Goal: Task Accomplishment & Management: Use online tool/utility

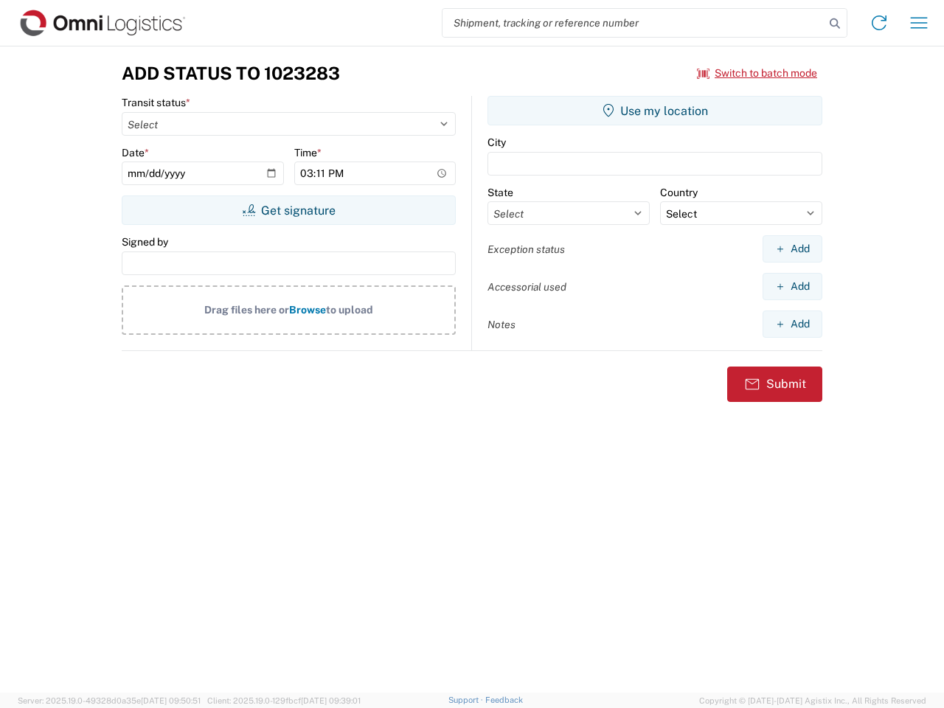
click at [634, 23] on input "search" at bounding box center [634, 23] width 382 height 28
click at [835, 24] on icon at bounding box center [835, 23] width 21 height 21
click at [879, 23] on icon at bounding box center [880, 23] width 24 height 24
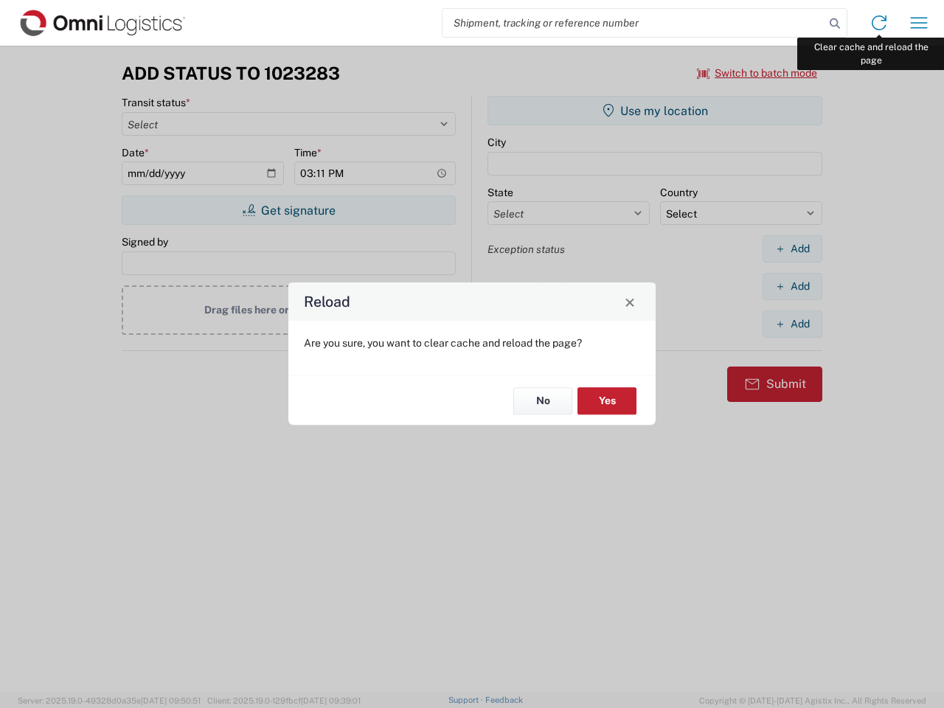
click at [919, 23] on div "Reload Are you sure, you want to clear cache and reload the page? No Yes" at bounding box center [472, 354] width 944 height 708
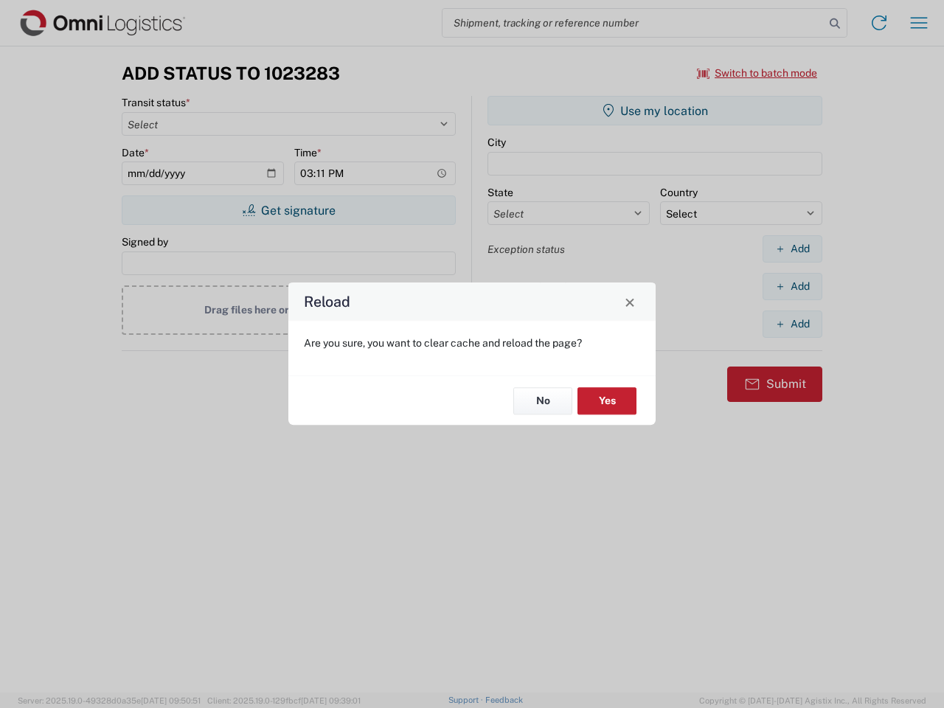
click at [758, 73] on div "Reload Are you sure, you want to clear cache and reload the page? No Yes" at bounding box center [472, 354] width 944 height 708
click at [288, 210] on div "Reload Are you sure, you want to clear cache and reload the page? No Yes" at bounding box center [472, 354] width 944 height 708
click at [655, 111] on div "Reload Are you sure, you want to clear cache and reload the page? No Yes" at bounding box center [472, 354] width 944 height 708
click at [792, 249] on div "Reload Are you sure, you want to clear cache and reload the page? No Yes" at bounding box center [472, 354] width 944 height 708
click at [792, 286] on div "Reload Are you sure, you want to clear cache and reload the page? No Yes" at bounding box center [472, 354] width 944 height 708
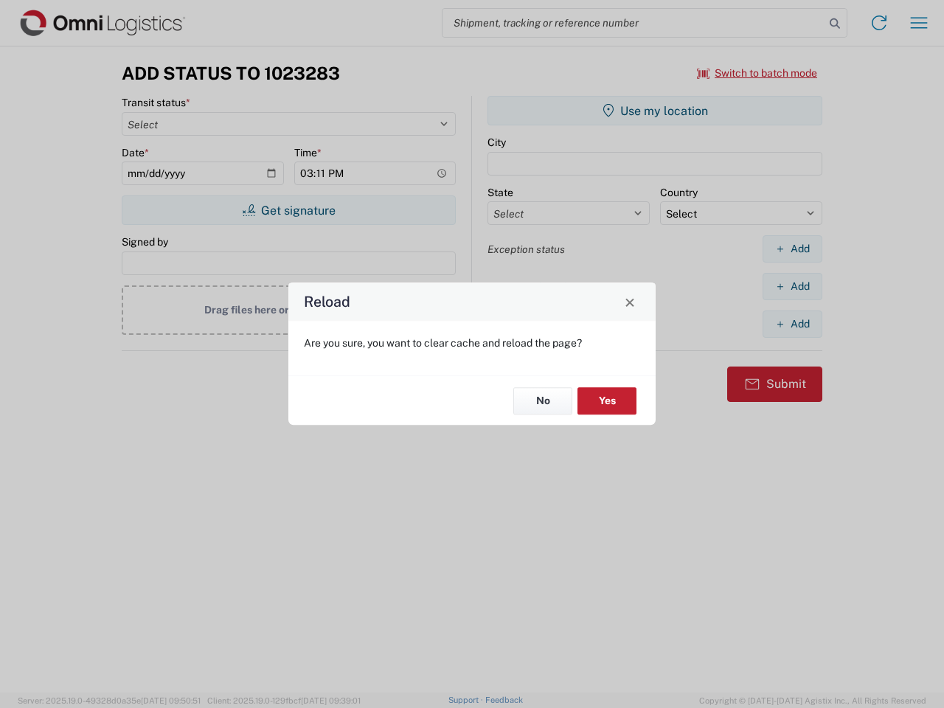
click at [792, 324] on div "Reload Are you sure, you want to clear cache and reload the page? No Yes" at bounding box center [472, 354] width 944 height 708
